Goal: Information Seeking & Learning: Find specific fact

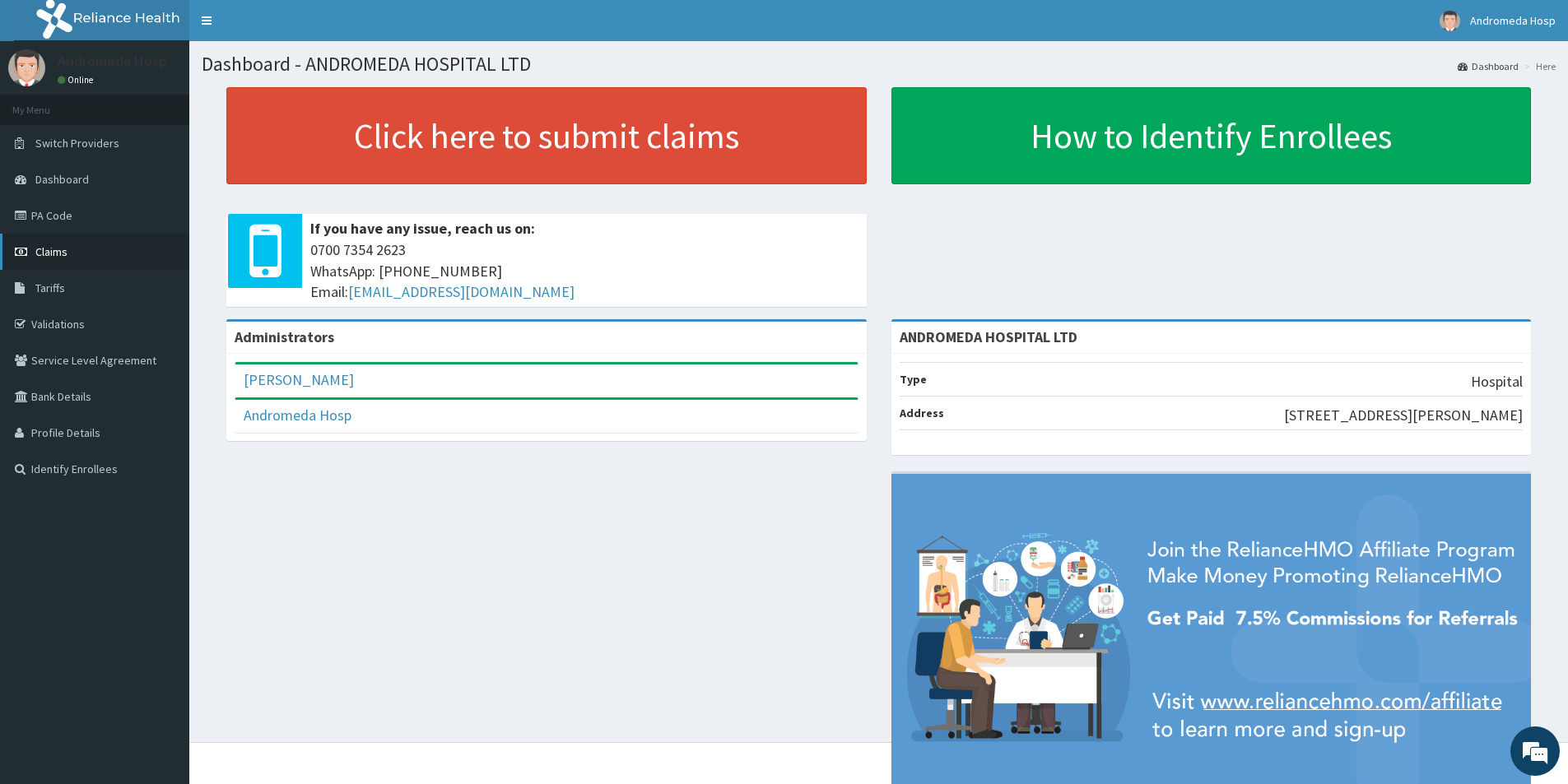
click at [59, 260] on link "Claims" at bounding box center [94, 252] width 189 height 36
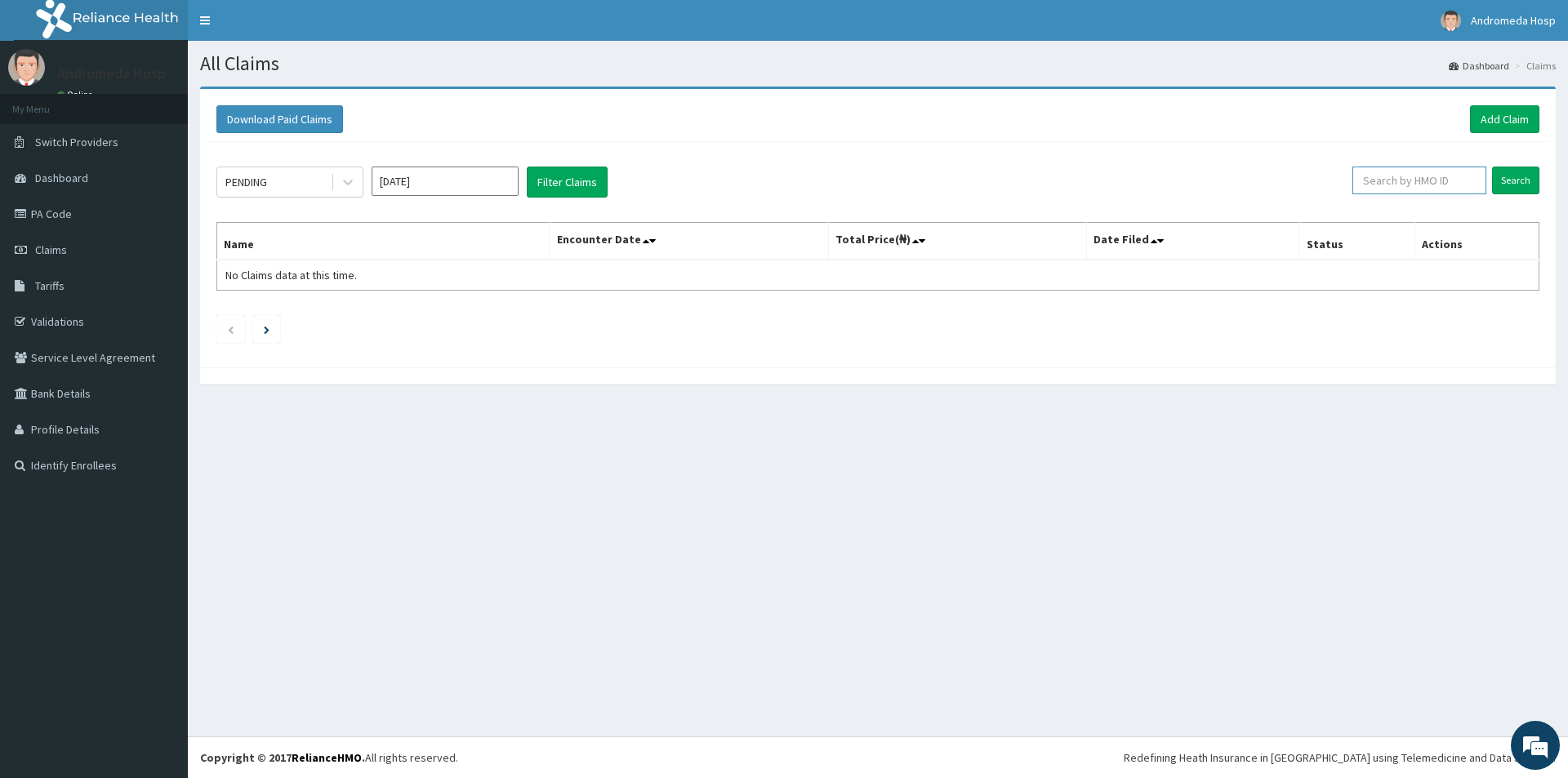
click at [1453, 187] on input "text" at bounding box center [1419, 180] width 134 height 28
type input "y"
type input "YSS/10161/A"
drag, startPoint x: 1421, startPoint y: 181, endPoint x: 1346, endPoint y: 174, distance: 75.3
click at [1346, 174] on input "YSS/10161/A" at bounding box center [1392, 180] width 125 height 28
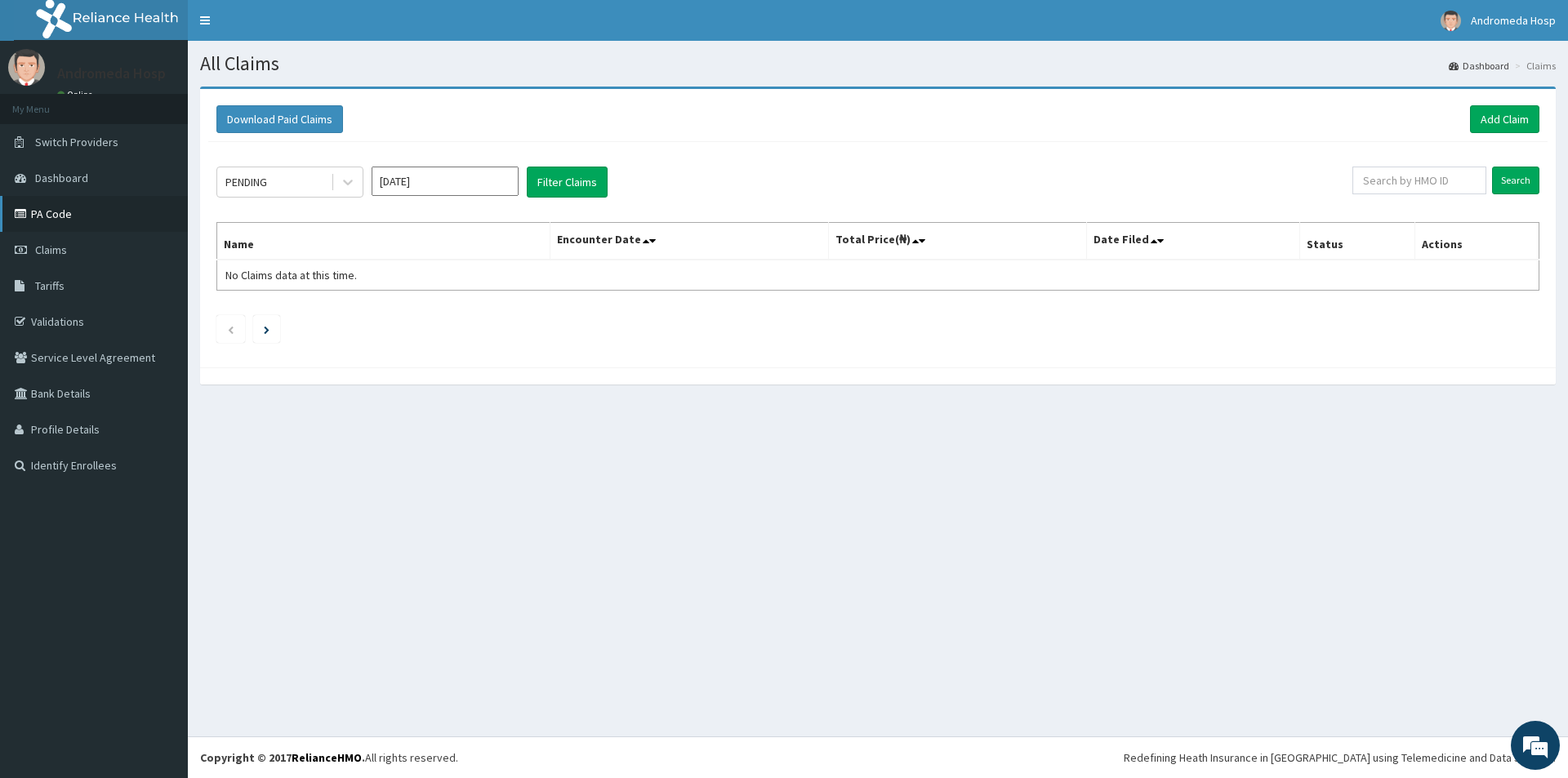
click at [55, 211] on link "PA Code" at bounding box center [93, 213] width 188 height 36
click at [53, 282] on span "Tariffs" at bounding box center [49, 285] width 30 height 14
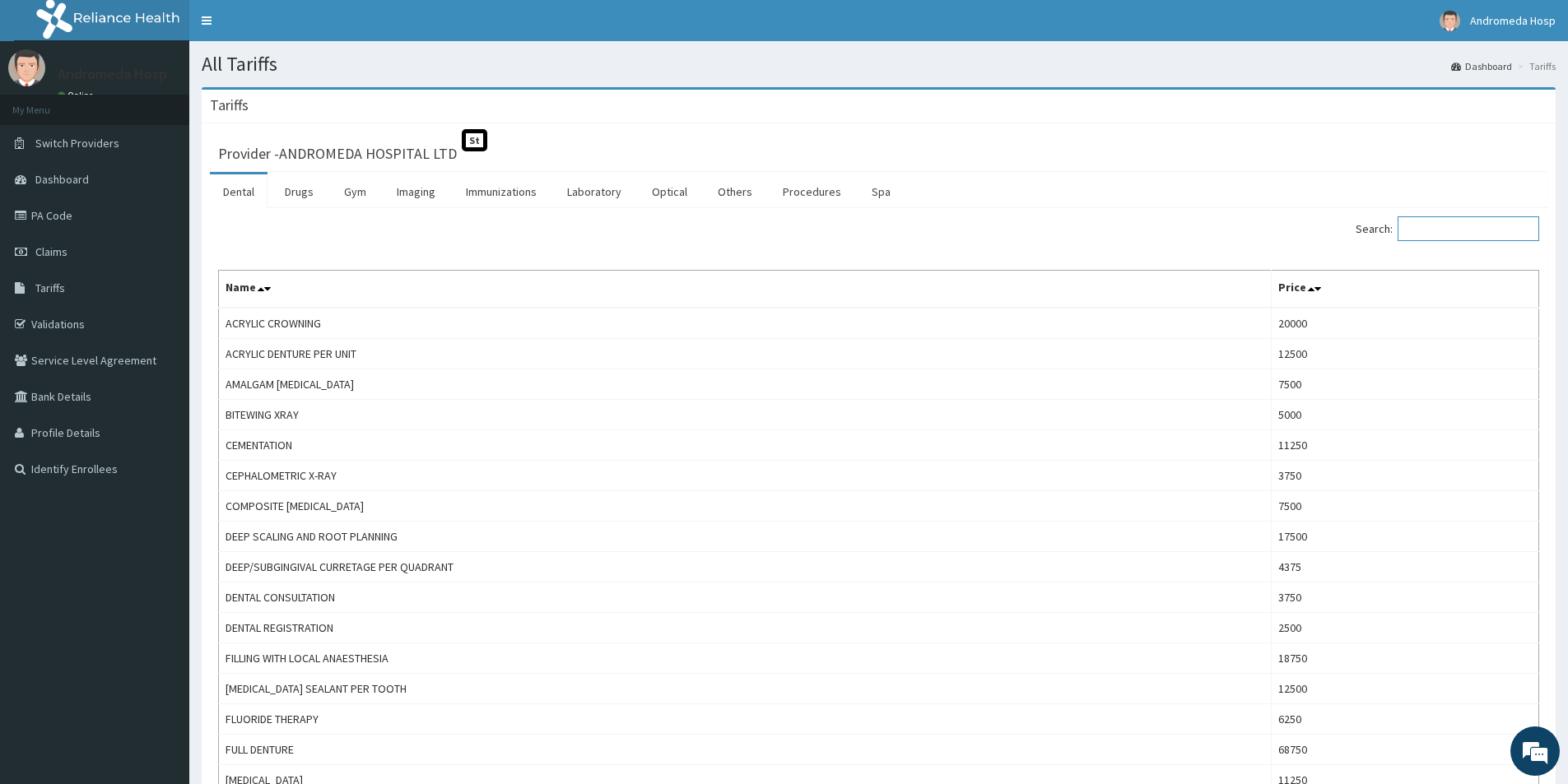
click at [1469, 228] on input "Search:" at bounding box center [1469, 228] width 142 height 24
paste input "UMBILICAL HERNIORRHAPHY (ALL-INCLUSIVE)"
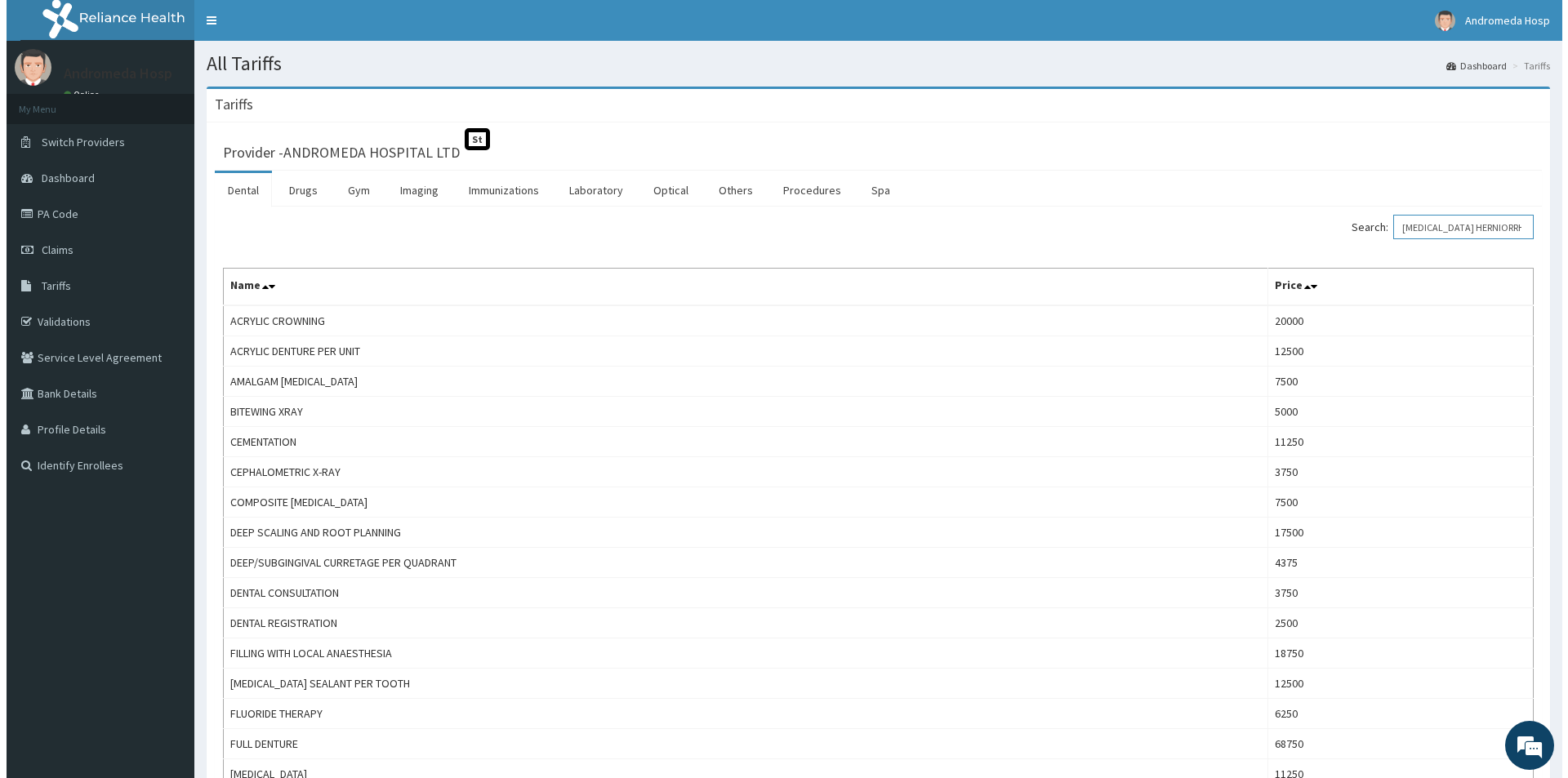
scroll to position [0, 82]
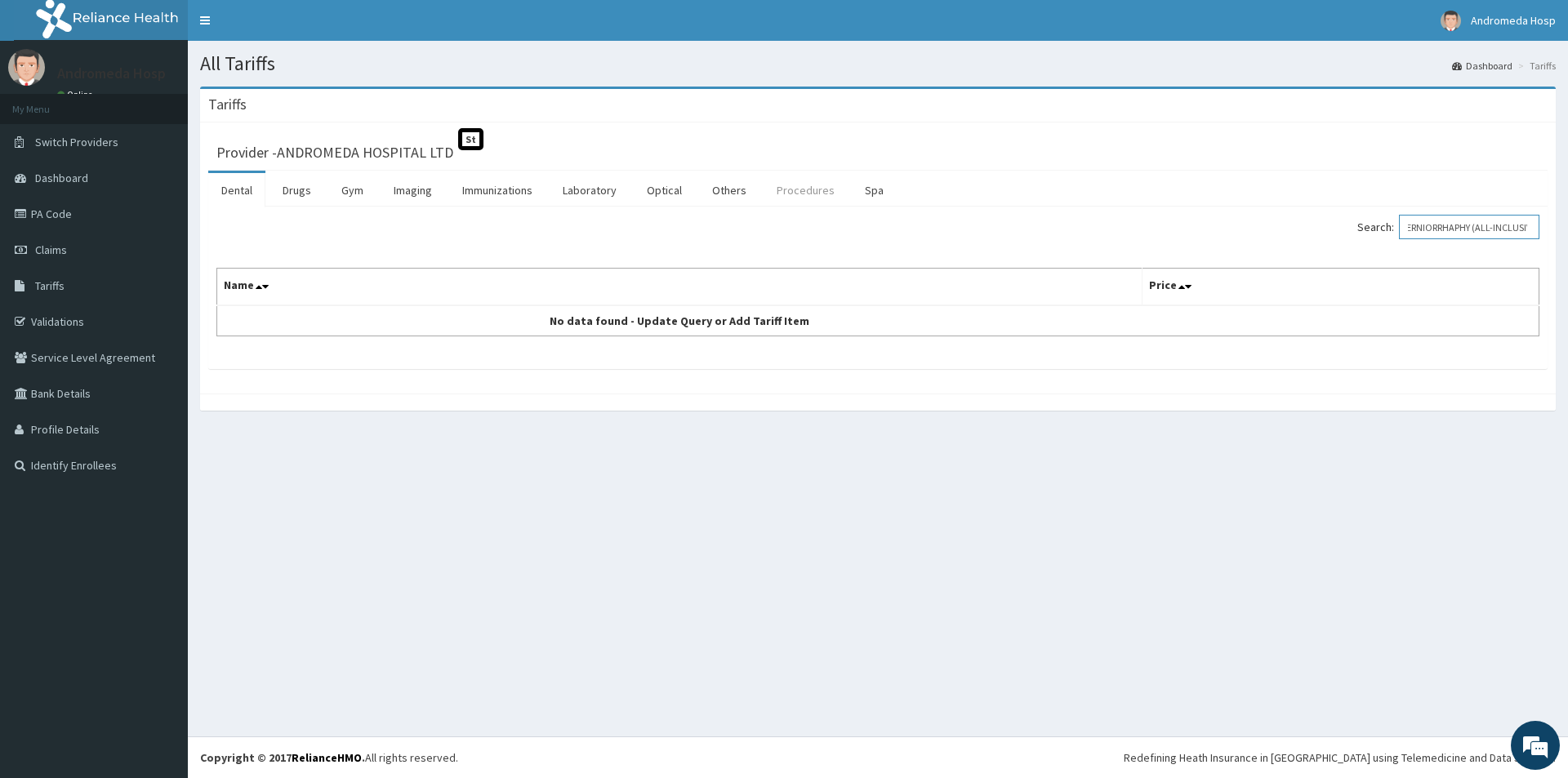
type input "UMBILICAL HERNIORRHAPHY (ALL-INCLUSIVE)"
click at [783, 189] on link "Procedures" at bounding box center [805, 191] width 84 height 35
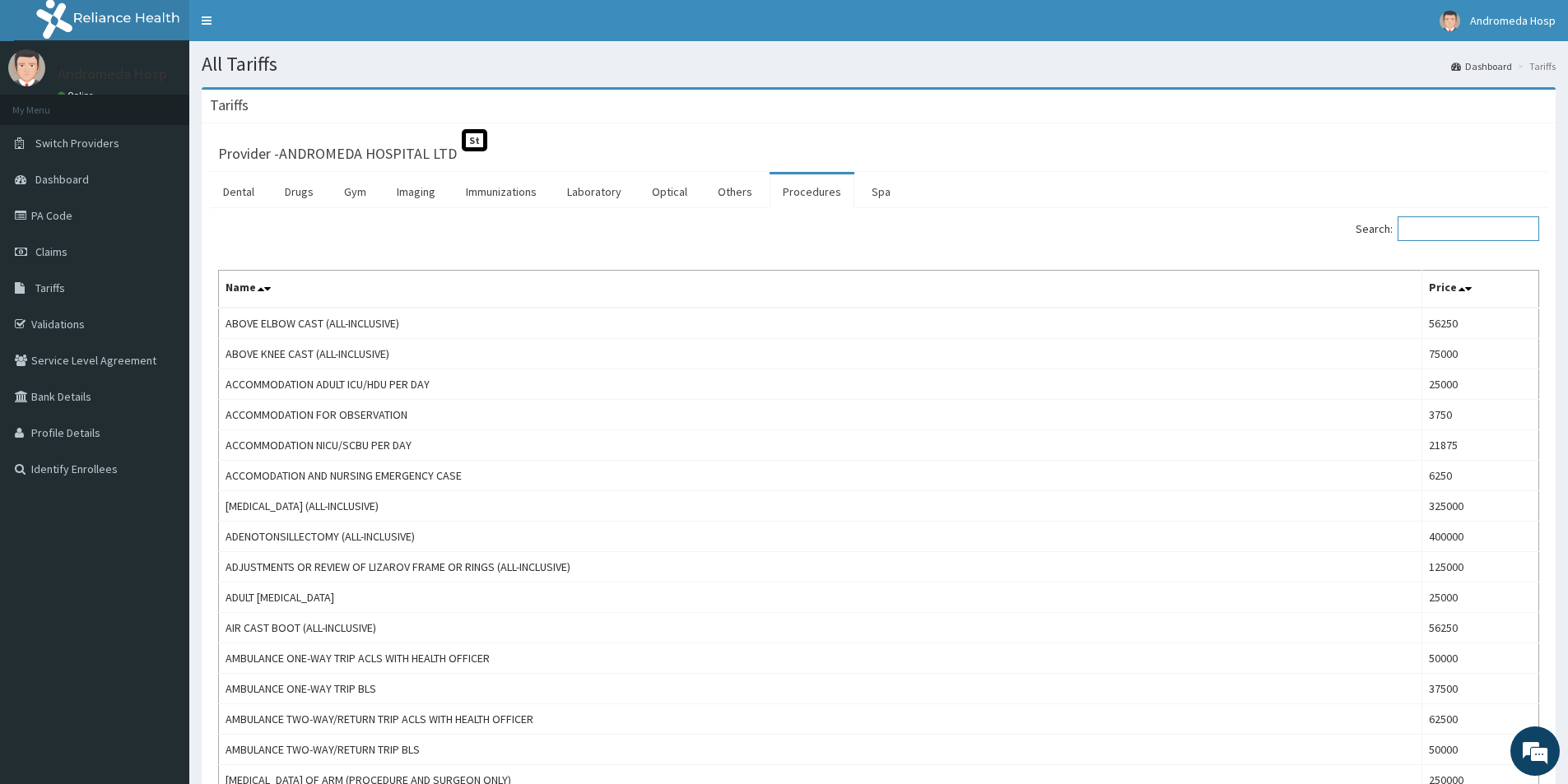
click at [1441, 233] on input "Search:" at bounding box center [1469, 228] width 142 height 24
paste input "UMBILICAL HERNIORRHAPHY (ALL-INCLUSIVE)"
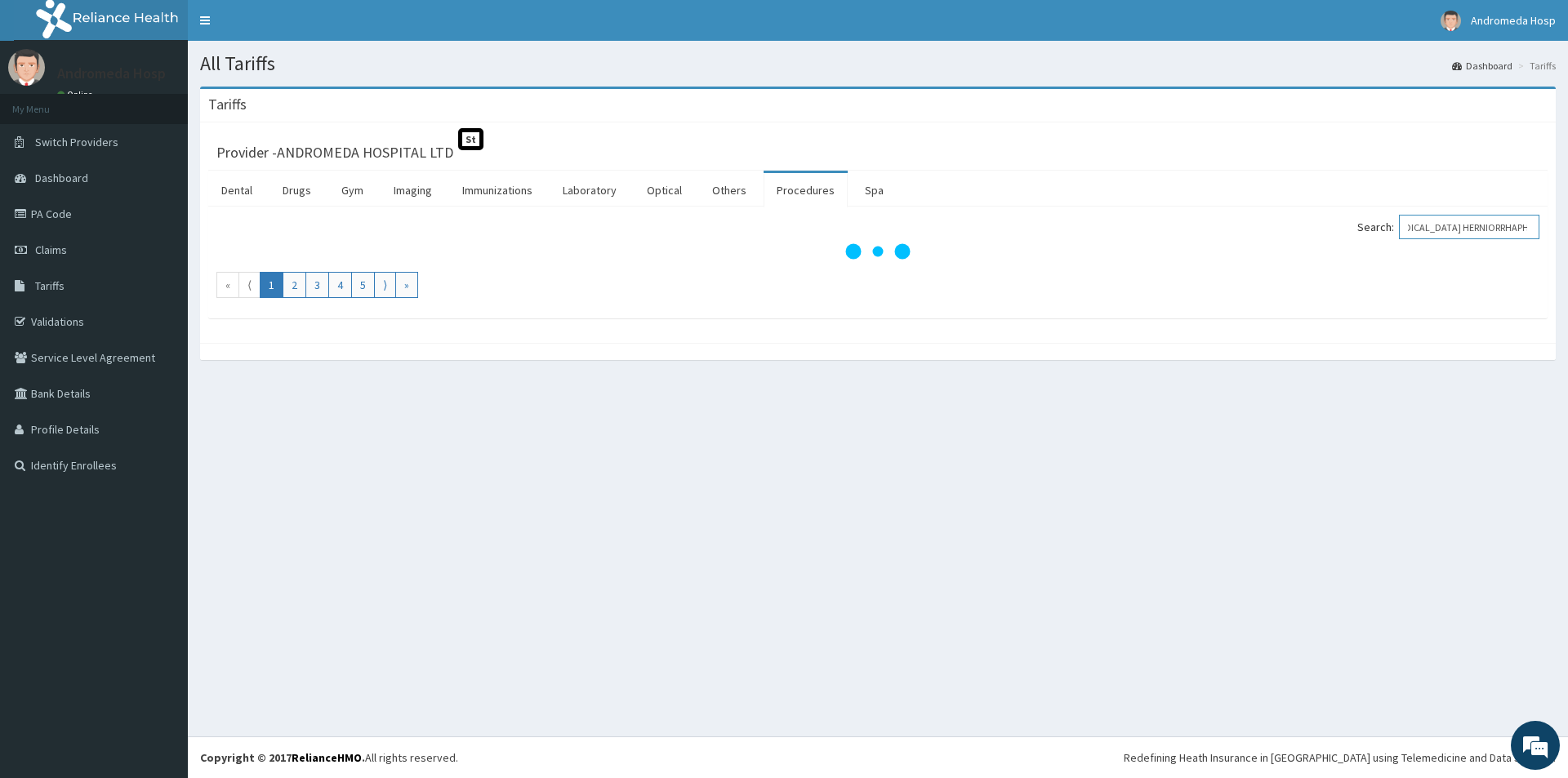
scroll to position [0, 15]
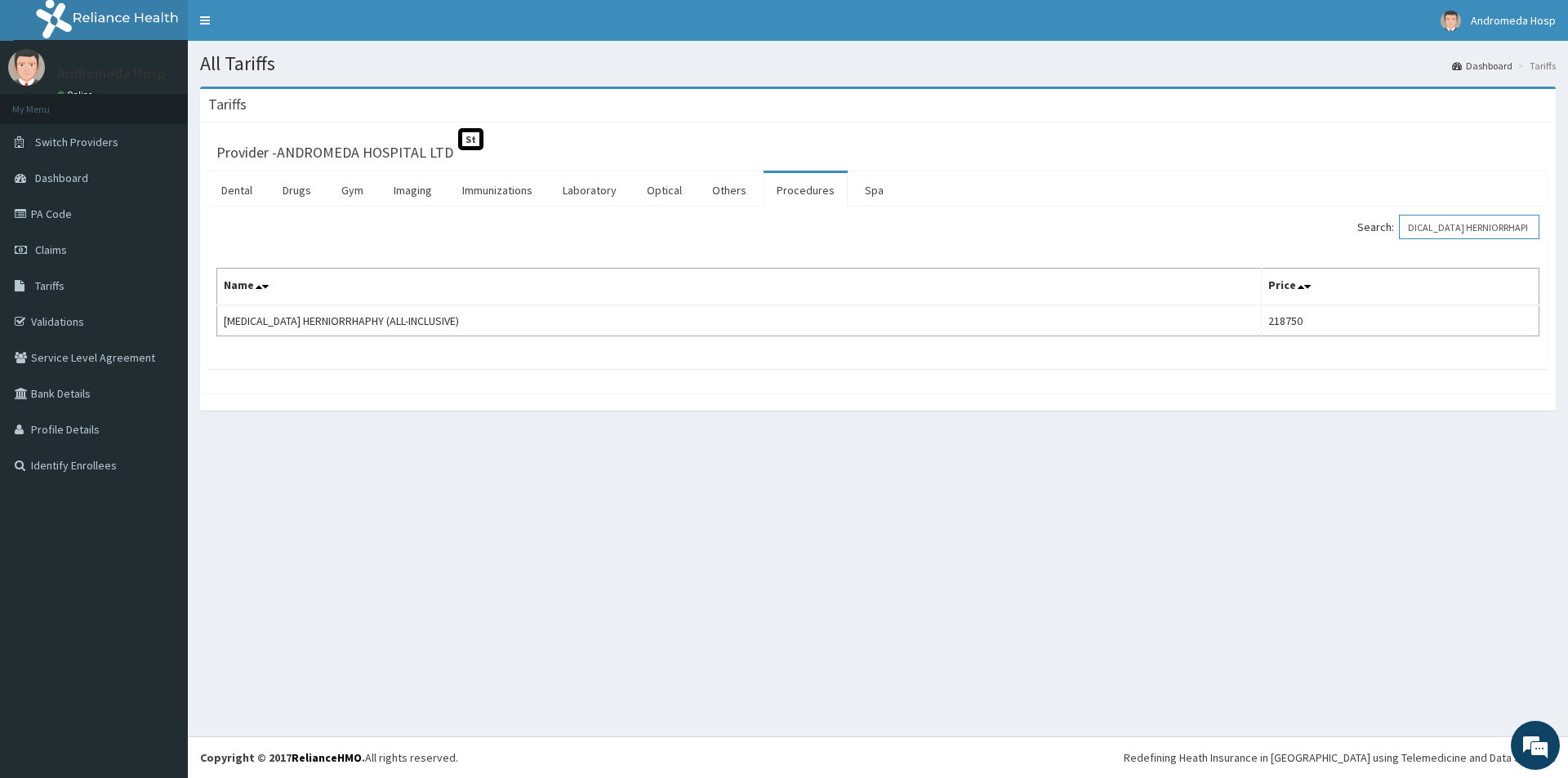
type input "UMBILICAL HERNIORRHAPHY"
